Goal: Use online tool/utility: Utilize a website feature to perform a specific function

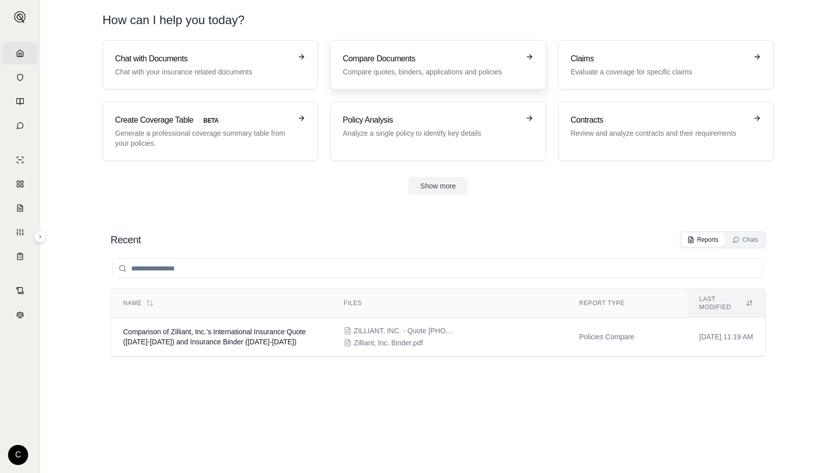
click at [363, 62] on h3 "Compare Documents" at bounding box center [431, 59] width 176 height 12
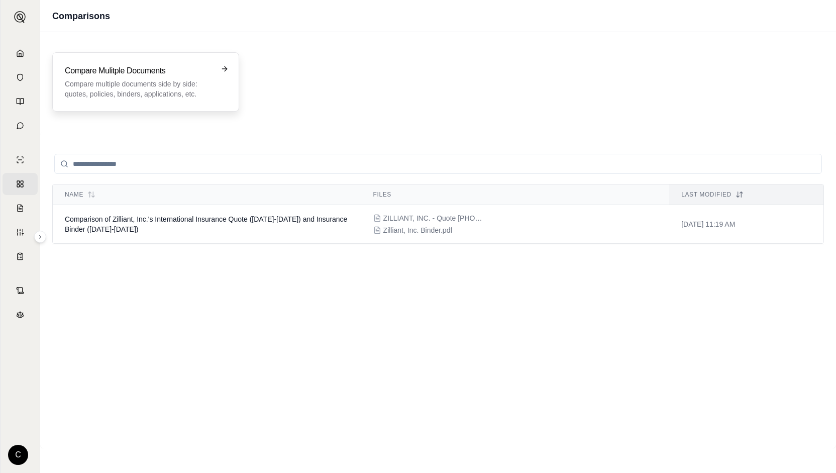
click at [166, 69] on h3 "Compare Mulitple Documents" at bounding box center [139, 71] width 148 height 12
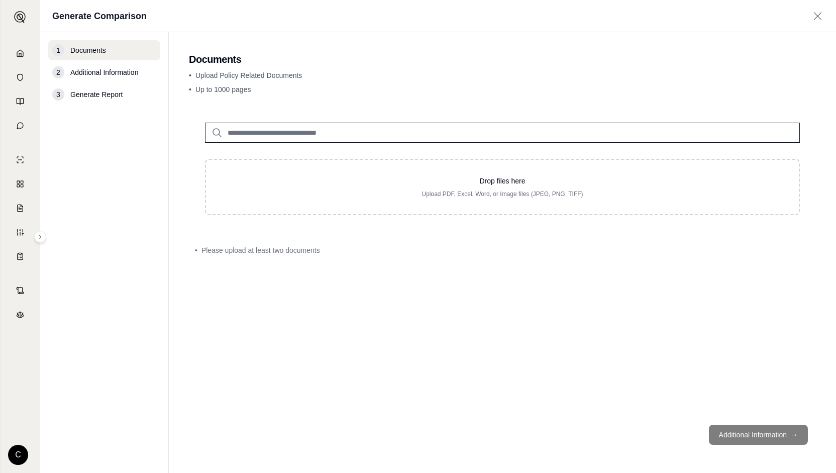
click at [256, 137] on input "search" at bounding box center [502, 133] width 595 height 20
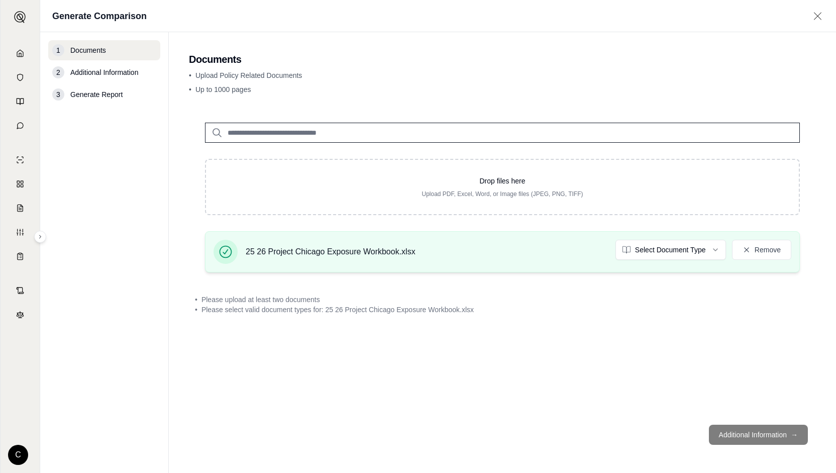
click at [675, 238] on div "25 26 Project Chicago Exposure Workbook.xlsx Select Document Type Remove" at bounding box center [502, 251] width 595 height 41
click at [675, 241] on html "Home Vault Prompts Chats Single Policy Comparisons Claims Custom Report Coverag…" at bounding box center [418, 236] width 836 height 473
click at [485, 103] on main "Documents • Upload Policy Related Documents • Up to 1000 pages Drop files here …" at bounding box center [502, 252] width 667 height 441
click at [657, 242] on html "Failed to update document type. Please try again. Home Vault Prompts Chats Sing…" at bounding box center [418, 236] width 836 height 473
click at [645, 260] on div "25 26 Project Chicago Exposure Workbook.xlsx Checklist Remove" at bounding box center [502, 252] width 578 height 24
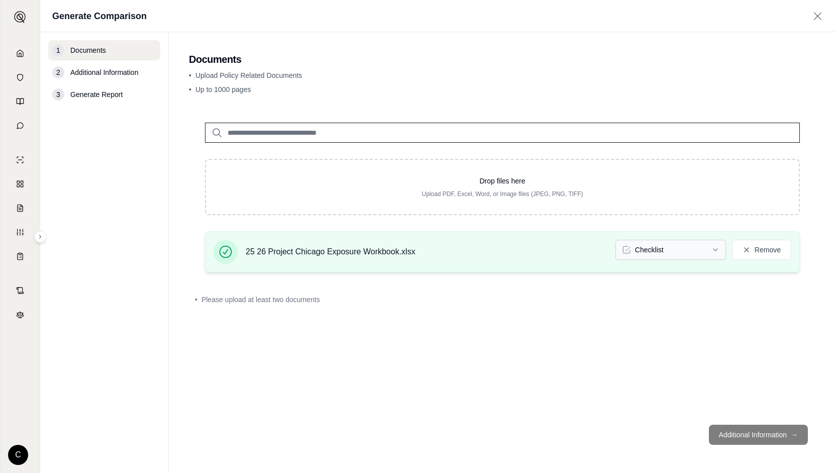
click at [644, 254] on html "Document type updated successfully Home Vault Prompts Chats Single Policy Compa…" at bounding box center [418, 236] width 836 height 473
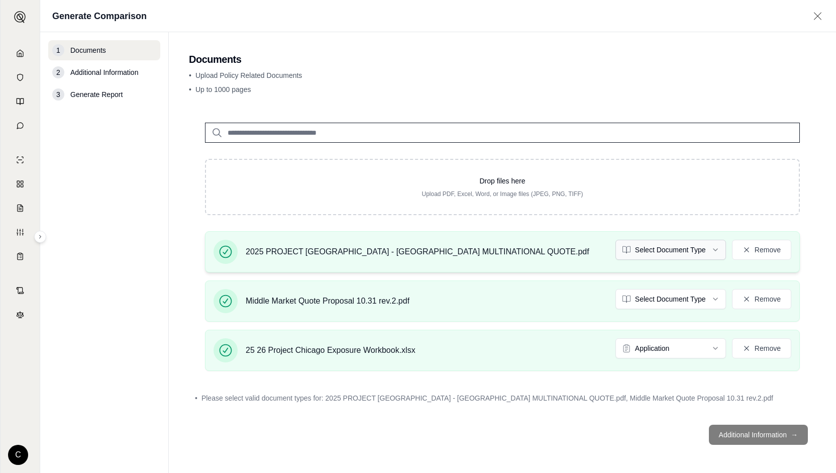
click at [700, 249] on html "Home Vault Prompts Chats Single Policy Comparisons Claims Custom Report Coverag…" at bounding box center [418, 236] width 836 height 473
click at [681, 296] on html "Home Vault Prompts Chats Single Policy Comparisons Claims Custom Report Coverag…" at bounding box center [418, 236] width 836 height 473
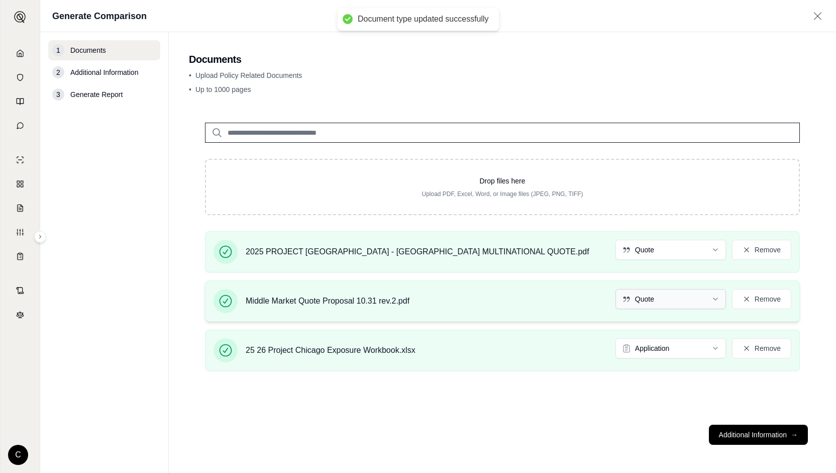
click at [664, 298] on html "Document type updated successfully Home Vault Prompts Chats Single Policy Compa…" at bounding box center [418, 236] width 836 height 473
click at [752, 441] on button "Additional Information →" at bounding box center [758, 434] width 99 height 20
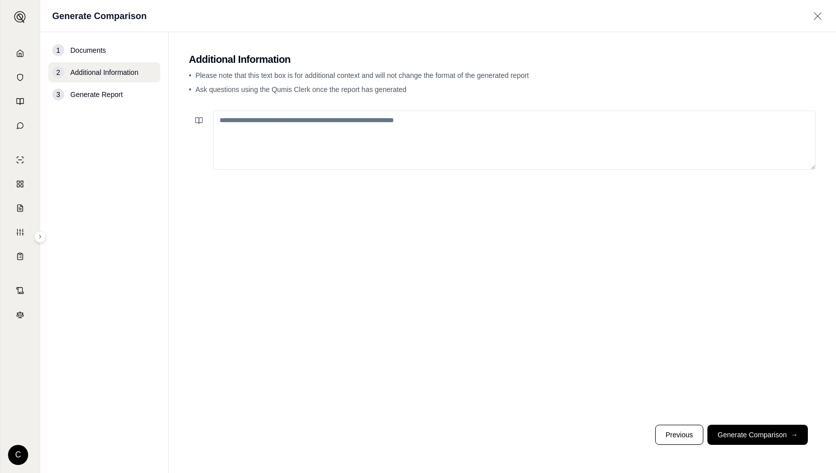
click at [445, 132] on textarea at bounding box center [514, 140] width 603 height 59
click at [405, 135] on textarea at bounding box center [514, 140] width 603 height 59
click at [258, 117] on textarea "**********" at bounding box center [514, 140] width 603 height 59
click at [421, 122] on textarea "**********" at bounding box center [514, 140] width 603 height 59
click at [527, 118] on textarea "**********" at bounding box center [514, 140] width 603 height 59
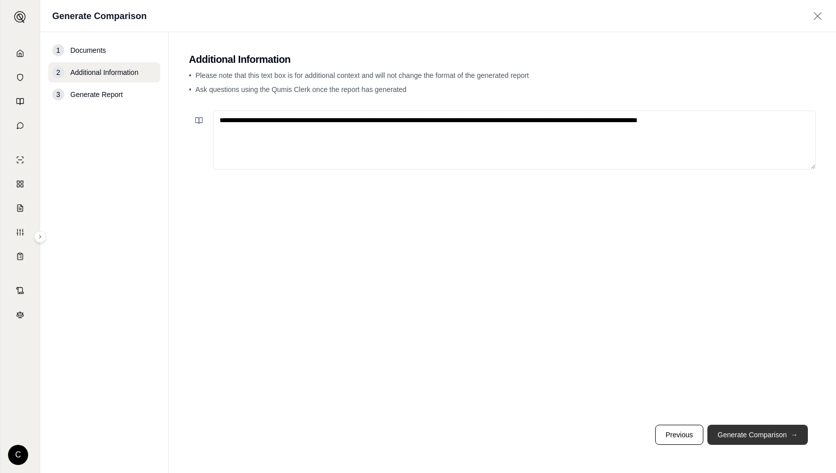
type textarea "**********"
click at [739, 438] on button "Generate Comparison →" at bounding box center [757, 434] width 100 height 20
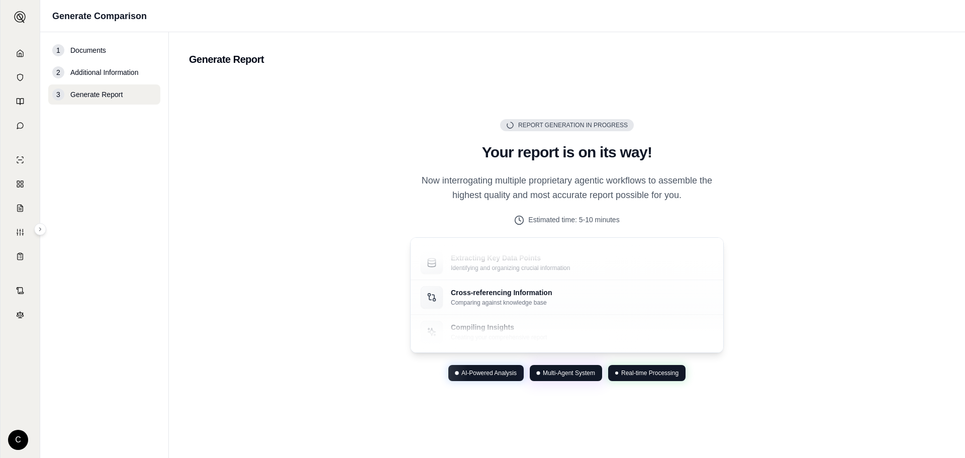
click at [721, 163] on div "Report Generation in Progress Generating Report Your report is on its way! Now …" at bounding box center [567, 250] width 338 height 262
drag, startPoint x: 579, startPoint y: 220, endPoint x: 626, endPoint y: 216, distance: 46.9
click at [626, 216] on div "Estimated time: 5-10 minutes" at bounding box center [566, 220] width 313 height 11
drag, startPoint x: 633, startPoint y: 218, endPoint x: 587, endPoint y: 216, distance: 45.7
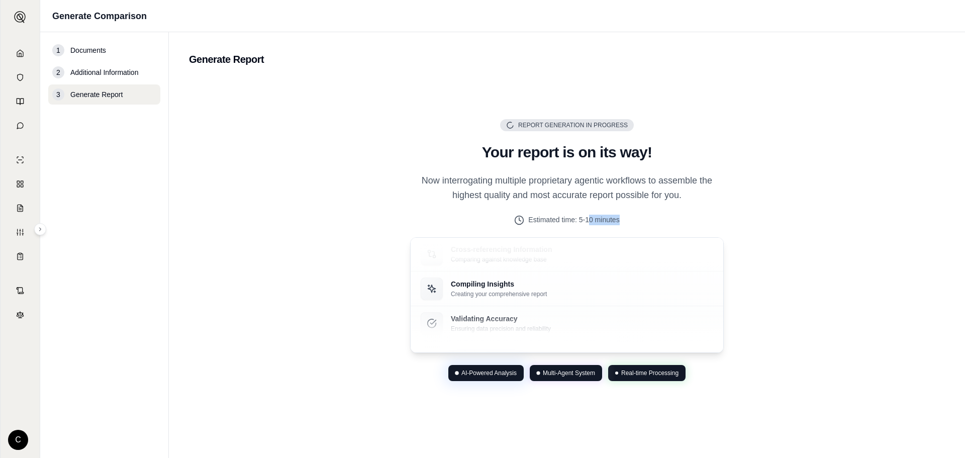
click at [587, 216] on div "Estimated time: 5-10 minutes" at bounding box center [566, 220] width 313 height 11
click at [587, 216] on span "Estimated time: 5-10 minutes" at bounding box center [573, 220] width 91 height 11
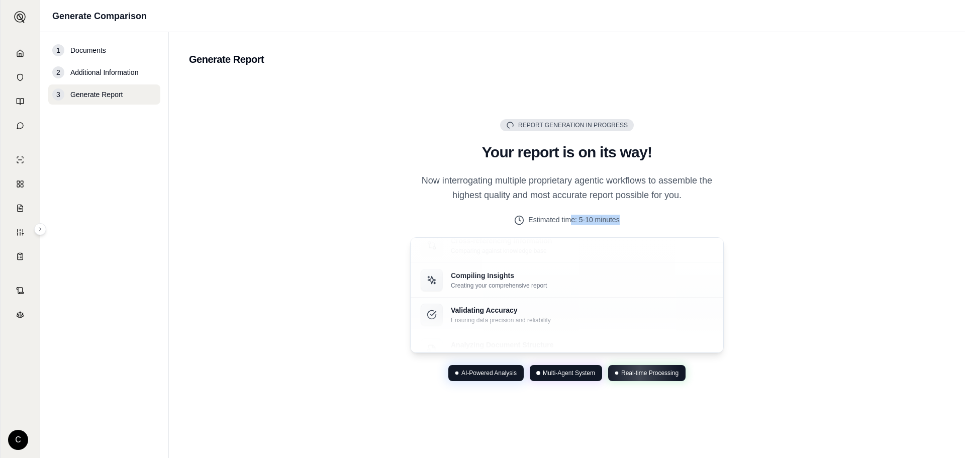
drag, startPoint x: 571, startPoint y: 214, endPoint x: 633, endPoint y: 210, distance: 62.4
click at [633, 210] on div "Report Generation in Progress Generating Report Your report is on its way! Now …" at bounding box center [567, 250] width 338 height 262
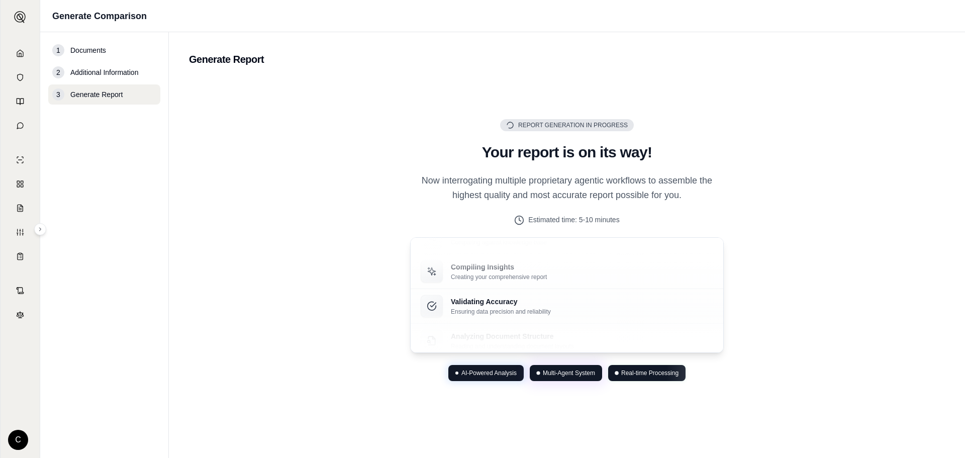
drag, startPoint x: 643, startPoint y: 203, endPoint x: 650, endPoint y: 198, distance: 8.2
click at [650, 198] on div "Report Generation in Progress Generating Report Your report is on its way! Now …" at bounding box center [567, 250] width 338 height 262
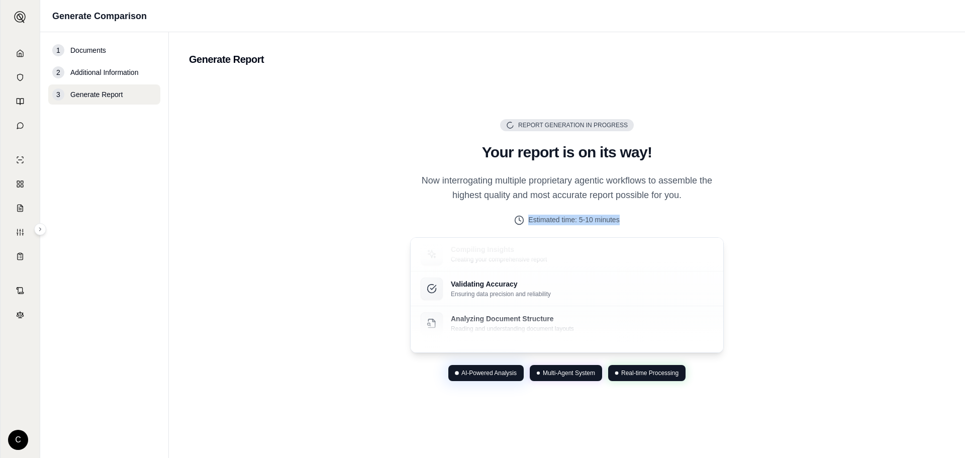
drag, startPoint x: 530, startPoint y: 222, endPoint x: 645, endPoint y: 231, distance: 114.9
click at [645, 231] on div "Report Generation in Progress Generating Report Your report is on its way! Now …" at bounding box center [567, 250] width 338 height 262
click at [638, 223] on div "Estimated time: 5-10 minutes" at bounding box center [566, 220] width 313 height 11
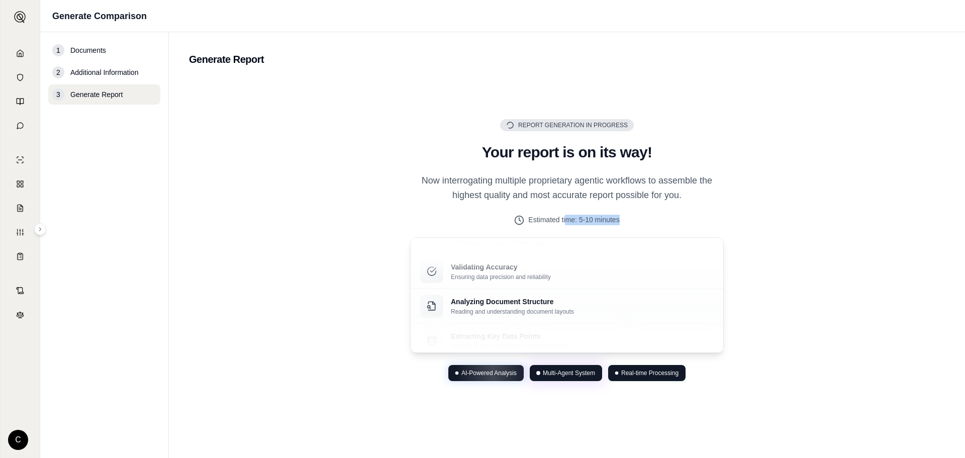
drag, startPoint x: 630, startPoint y: 222, endPoint x: 566, endPoint y: 217, distance: 64.5
click at [566, 217] on div "Estimated time: 5-10 minutes" at bounding box center [566, 220] width 313 height 11
click at [566, 217] on span "Estimated time: 5-10 minutes" at bounding box center [573, 220] width 91 height 11
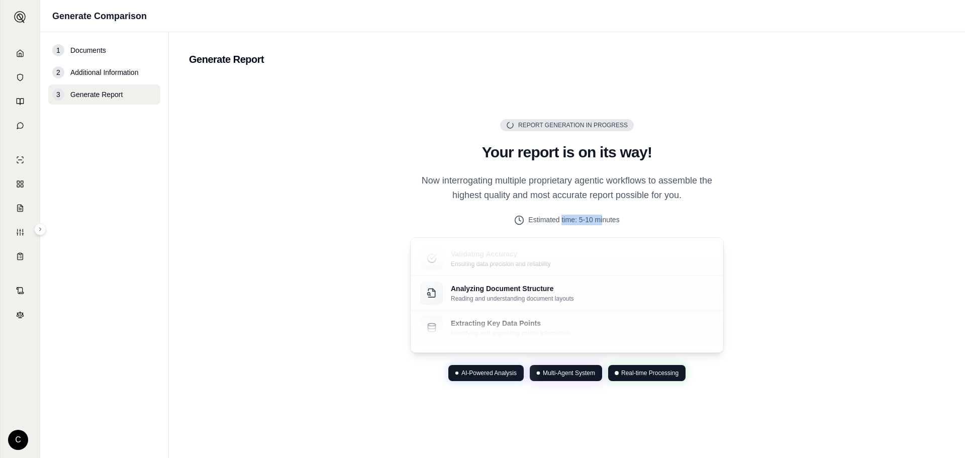
drag, startPoint x: 562, startPoint y: 218, endPoint x: 603, endPoint y: 215, distance: 41.3
click at [603, 215] on span "Estimated time: 5-10 minutes" at bounding box center [573, 220] width 91 height 11
